Goal: Information Seeking & Learning: Learn about a topic

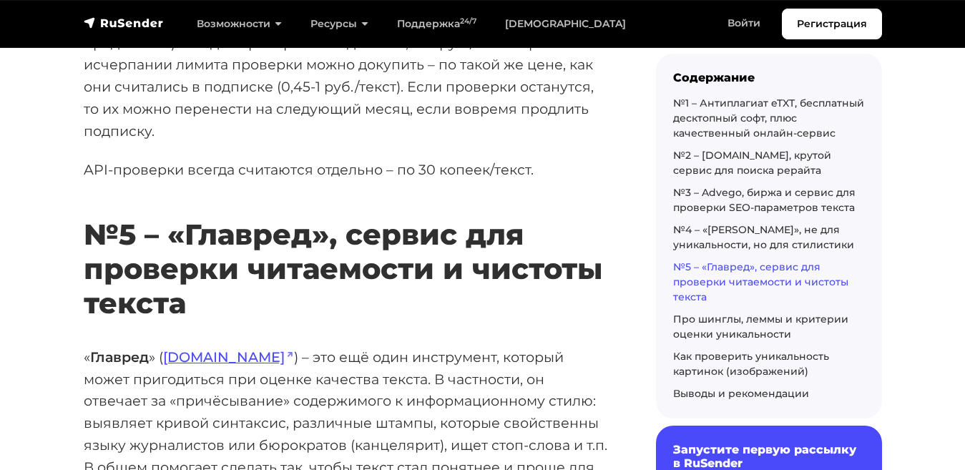
scroll to position [9753, 0]
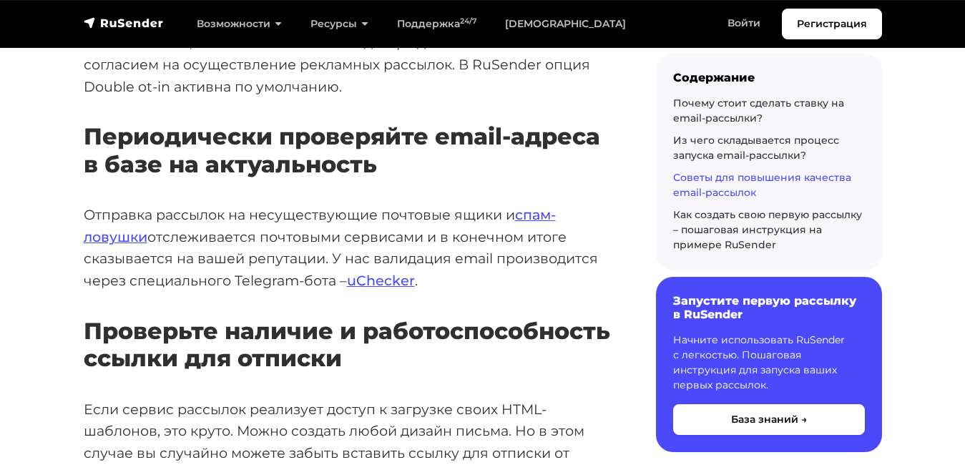
scroll to position [5628, 0]
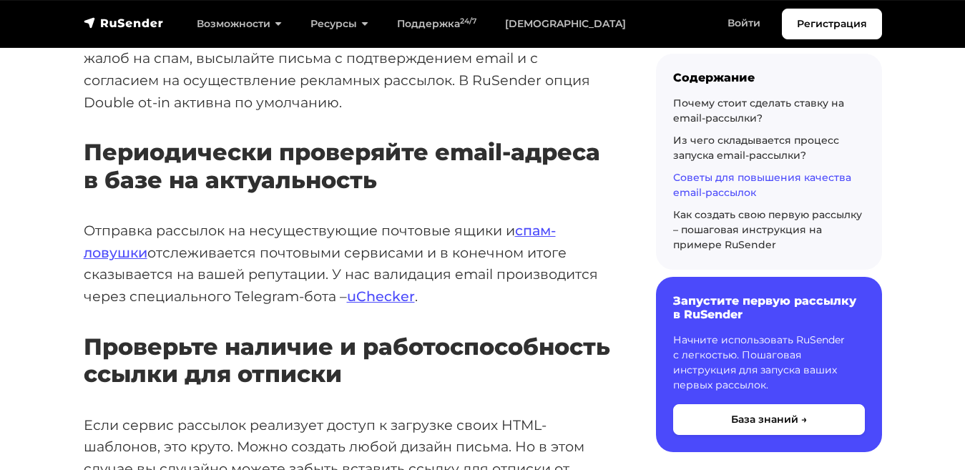
click at [169, 220] on p "Отправка рассылок на несуществующие почтовые ящики и спам-ловушки отслеживается…" at bounding box center [347, 264] width 526 height 88
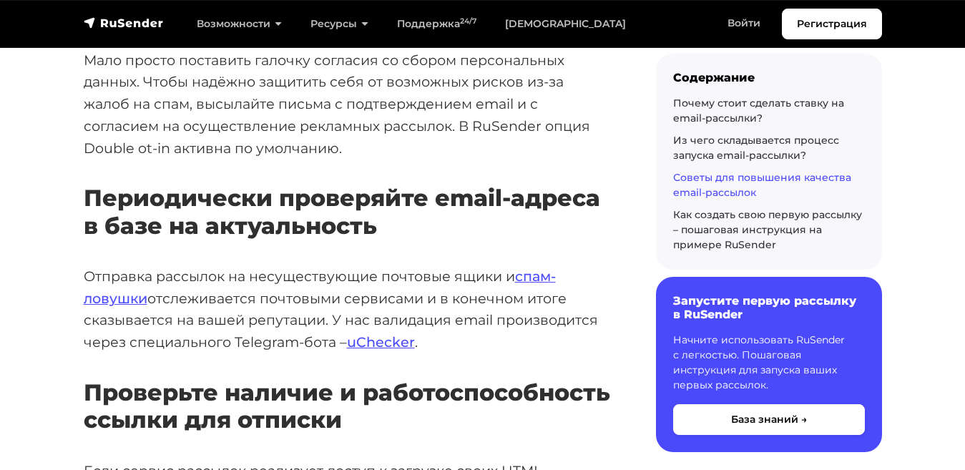
scroll to position [5571, 0]
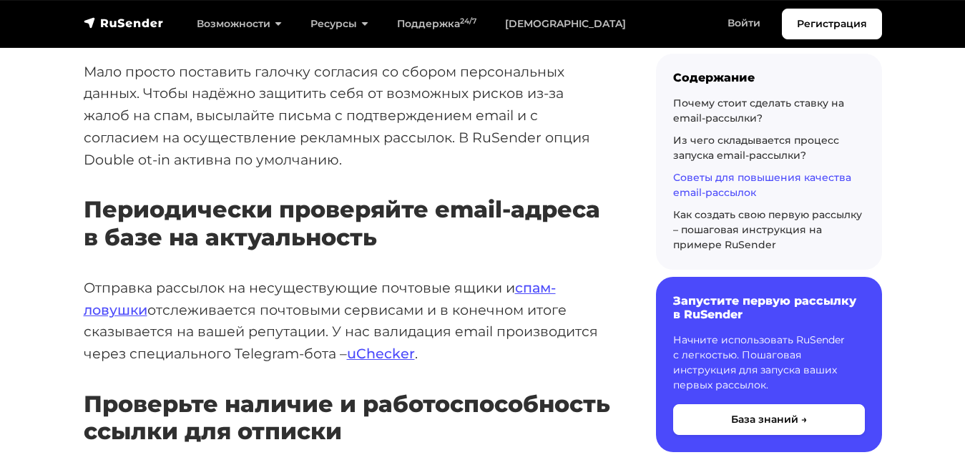
click at [148, 277] on p "Отправка рассылок на несуществующие почтовые ящики и спам-ловушки отслеживается…" at bounding box center [347, 321] width 526 height 88
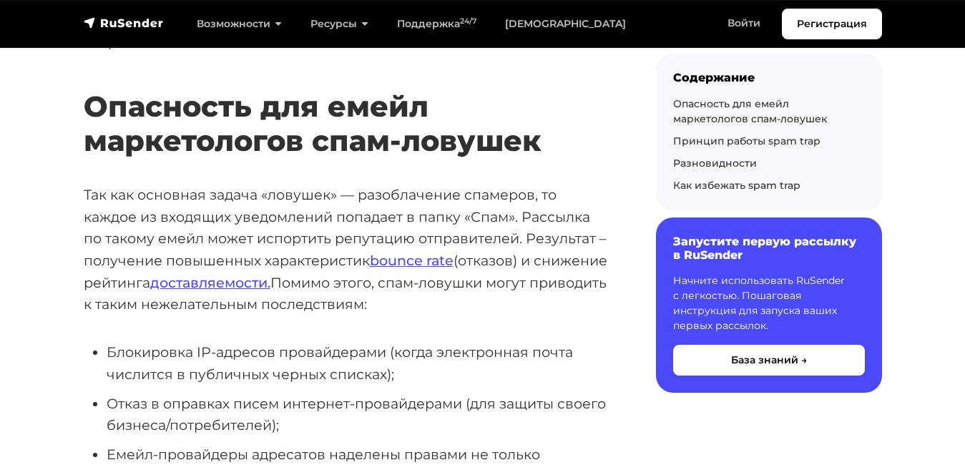
scroll to position [317, 0]
